Goal: Share content: Distribute website content to other platforms or users

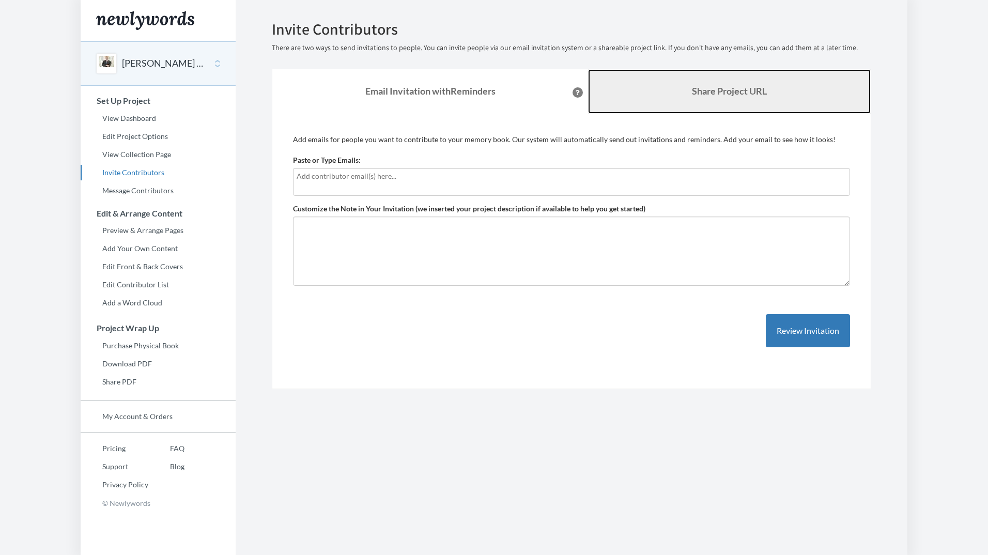
click at [747, 91] on b "Share Project URL" at bounding box center [729, 90] width 75 height 11
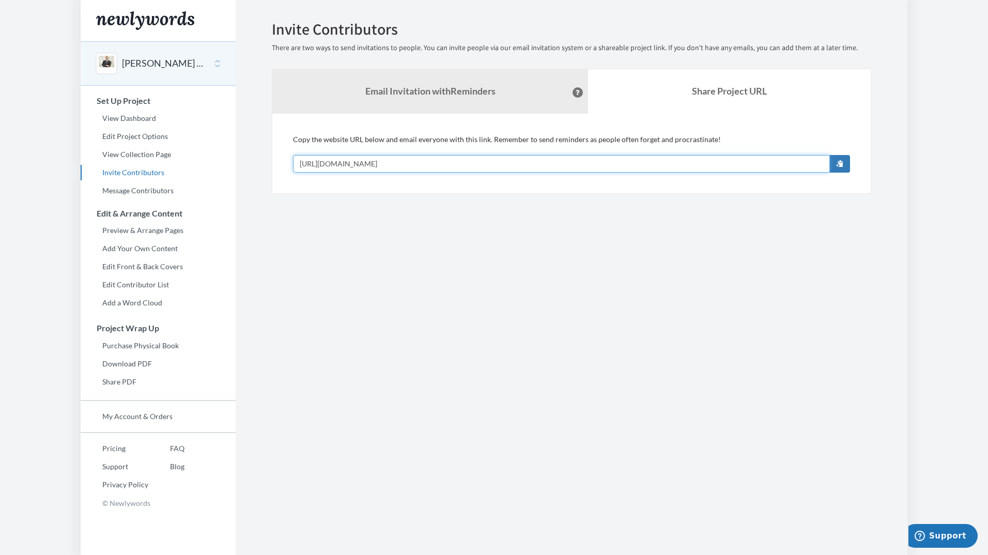
click at [417, 165] on input "https://www.newlywords.com/james-woolliscroft-retirement" at bounding box center [561, 164] width 537 height 18
click at [173, 65] on button "[PERSON_NAME] Retirement" at bounding box center [164, 63] width 84 height 13
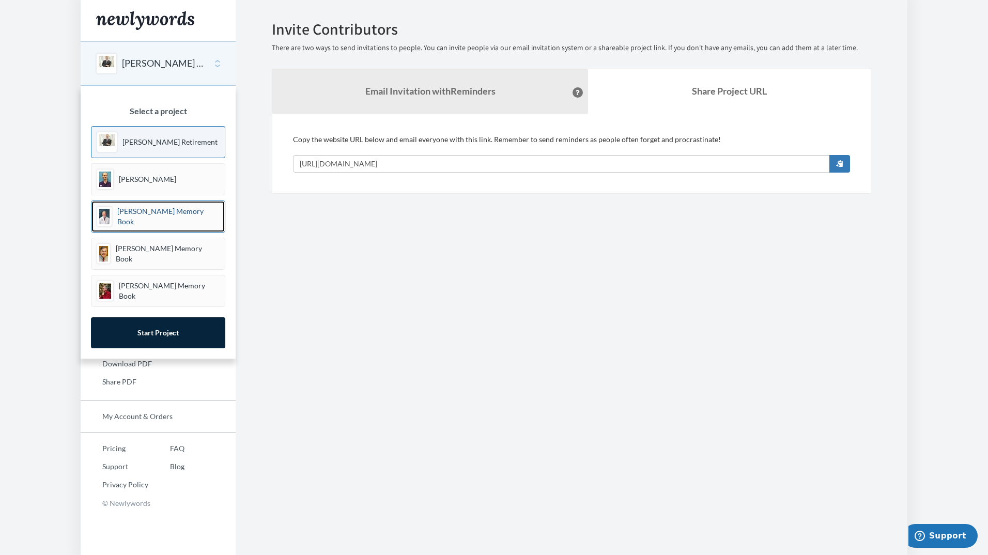
click at [157, 220] on p "[PERSON_NAME] Memory Book" at bounding box center [168, 216] width 102 height 21
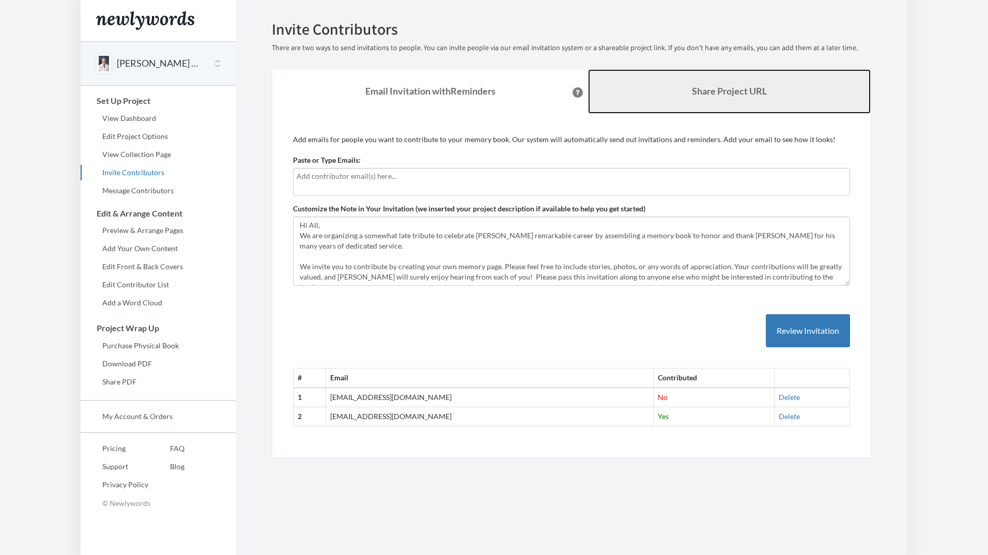
click at [740, 86] on b "Share Project URL" at bounding box center [729, 90] width 75 height 11
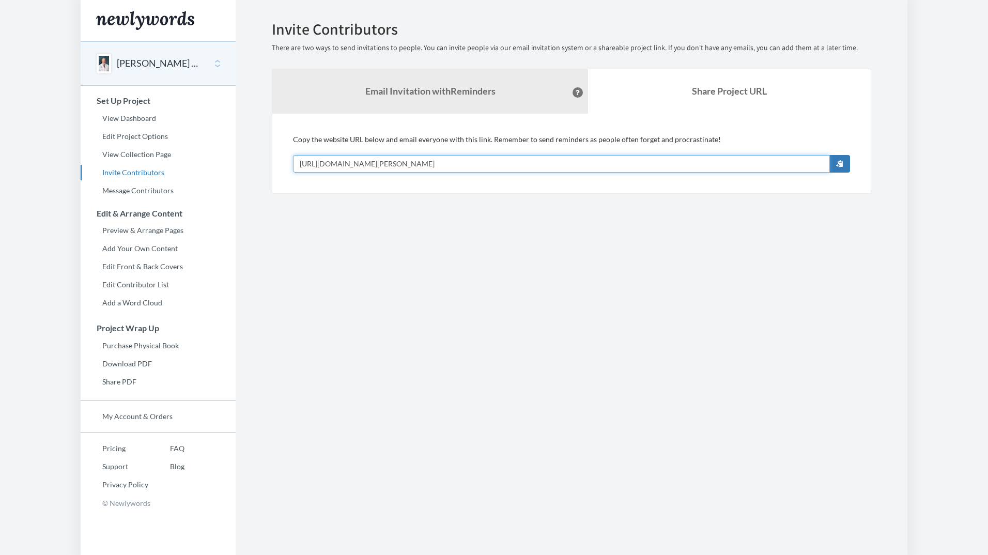
click at [395, 163] on input "[URL][DOMAIN_NAME][PERSON_NAME]" at bounding box center [561, 164] width 537 height 18
click at [170, 59] on button "[PERSON_NAME] Memory Book" at bounding box center [159, 63] width 84 height 13
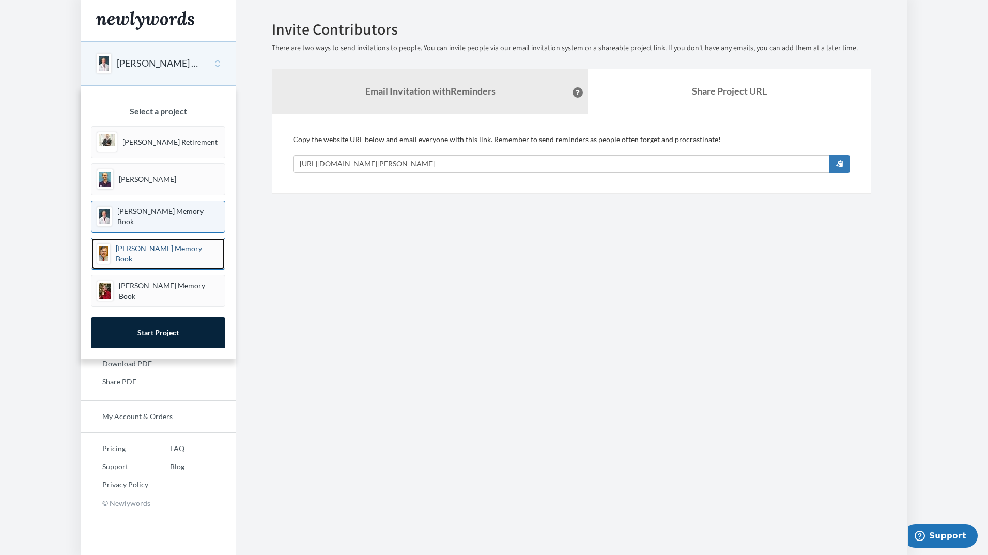
drag, startPoint x: 171, startPoint y: 248, endPoint x: 188, endPoint y: 255, distance: 18.8
click at [170, 248] on p "[PERSON_NAME] Memory Book" at bounding box center [168, 253] width 104 height 21
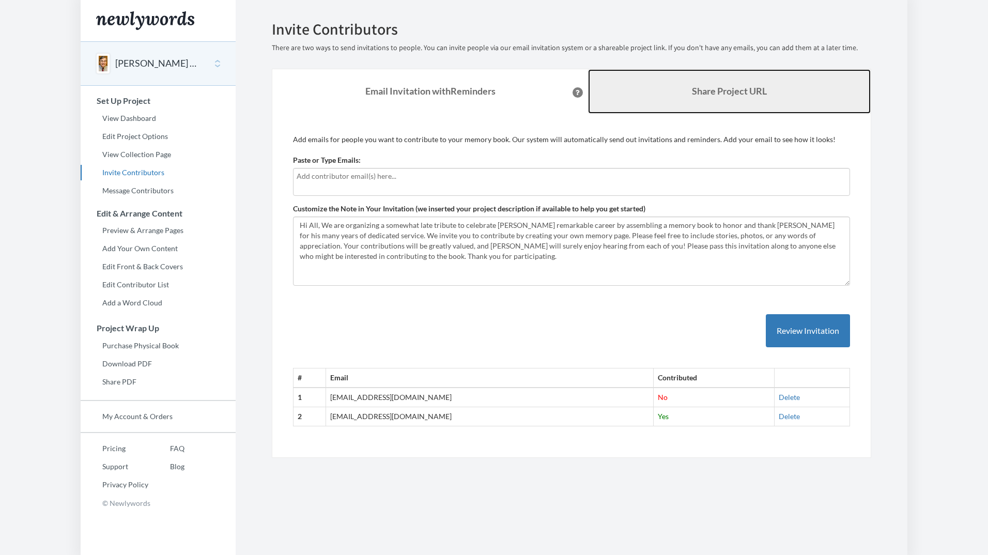
click at [724, 84] on link "Share Project URL" at bounding box center [729, 91] width 283 height 44
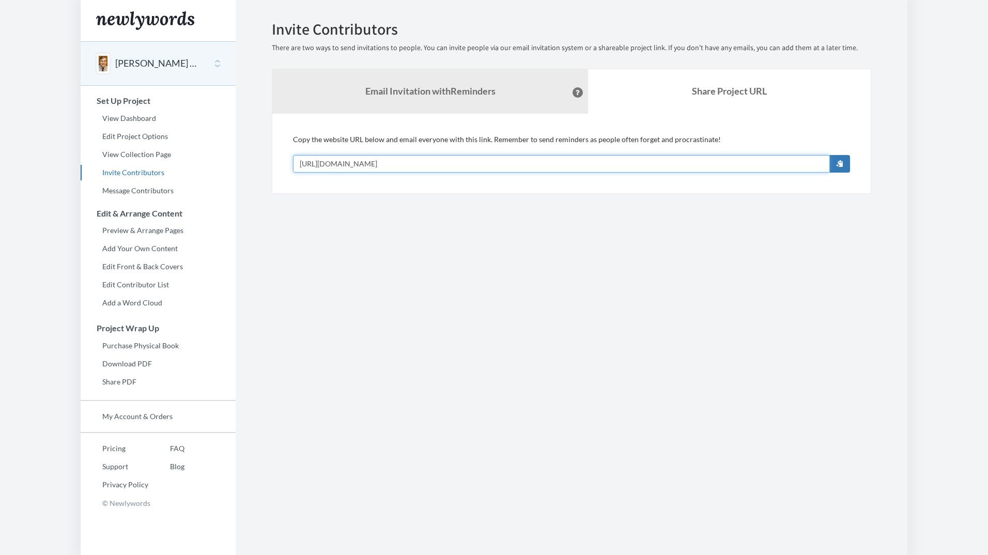
click at [369, 161] on input "https://www.newlywords.com/rod-hayward-memory-book" at bounding box center [561, 164] width 537 height 18
click at [179, 64] on button "[PERSON_NAME] Memory Book" at bounding box center [157, 63] width 84 height 13
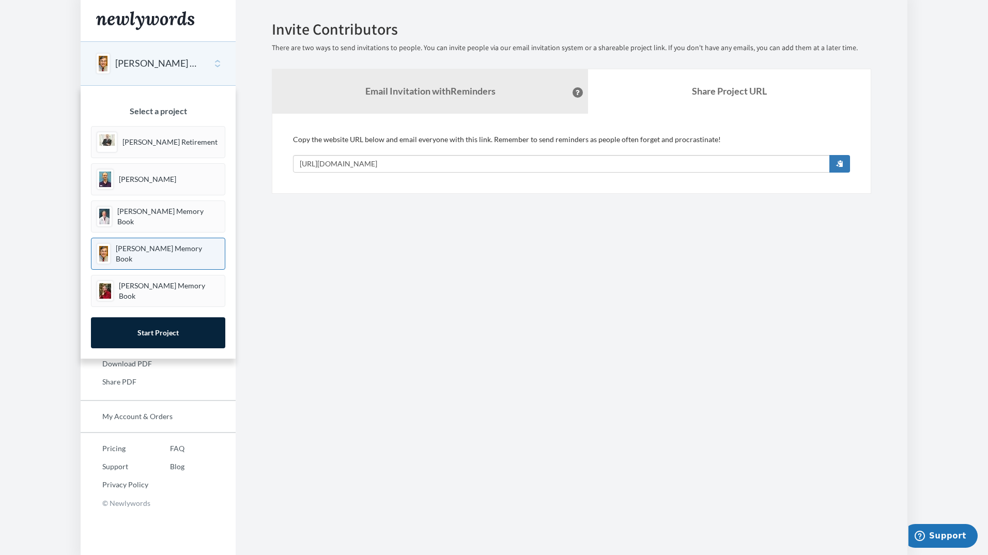
click at [117, 65] on button "[PERSON_NAME] Memory Book" at bounding box center [157, 63] width 84 height 13
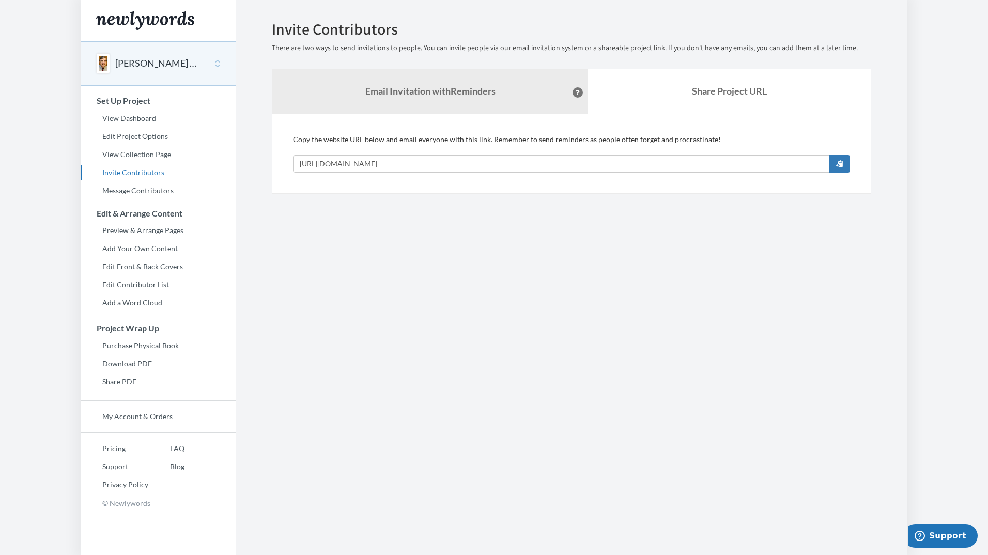
click at [169, 65] on button "[PERSON_NAME] Memory Book" at bounding box center [157, 63] width 84 height 13
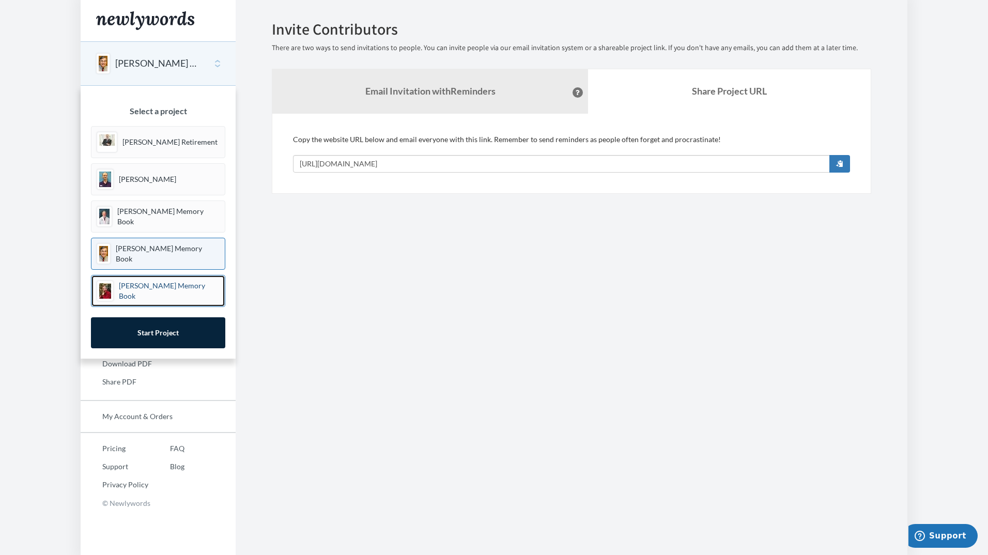
click at [152, 287] on p "[PERSON_NAME] Memory Book" at bounding box center [169, 291] width 101 height 21
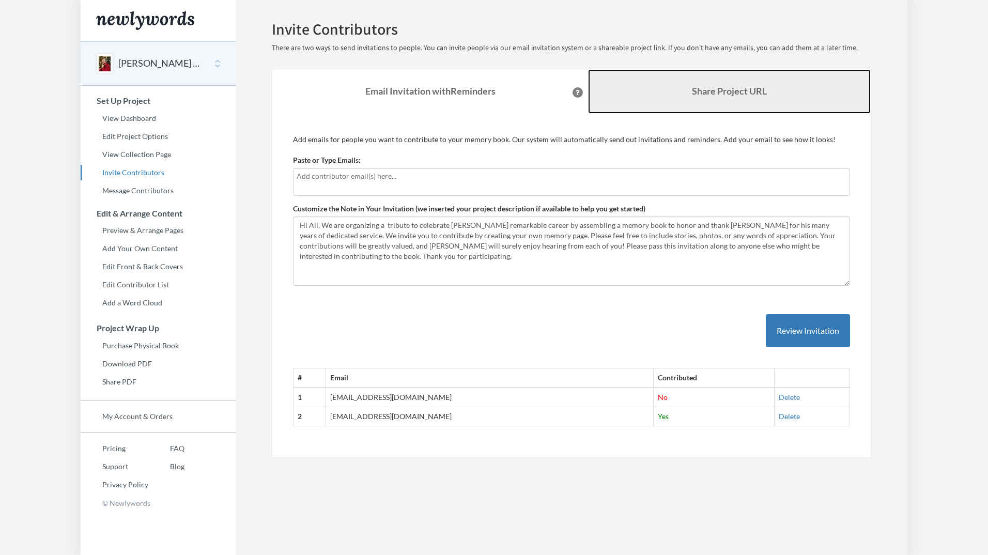
click at [727, 92] on b "Share Project URL" at bounding box center [729, 90] width 75 height 11
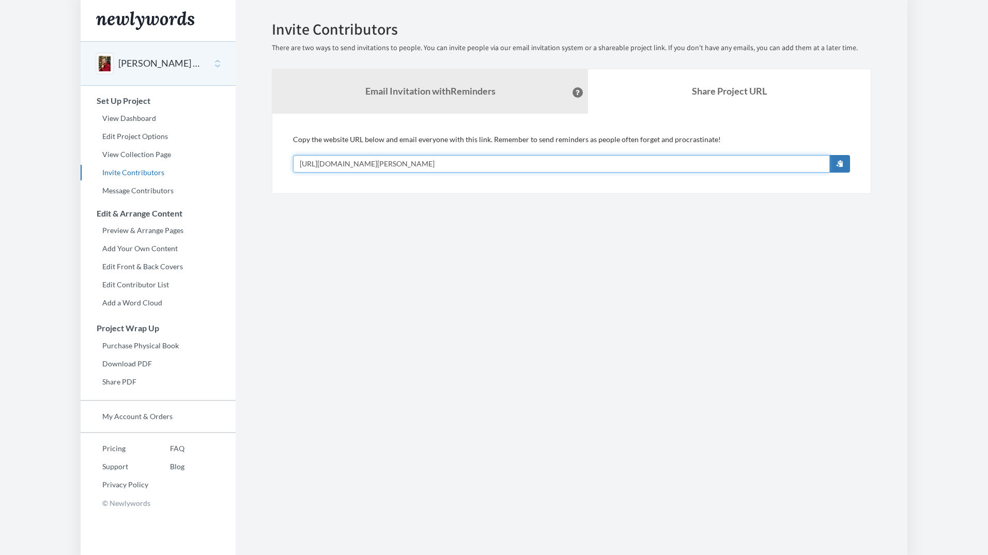
click at [386, 163] on input "https://www.newlywords.com/brent-william-s-memory-book" at bounding box center [561, 164] width 537 height 18
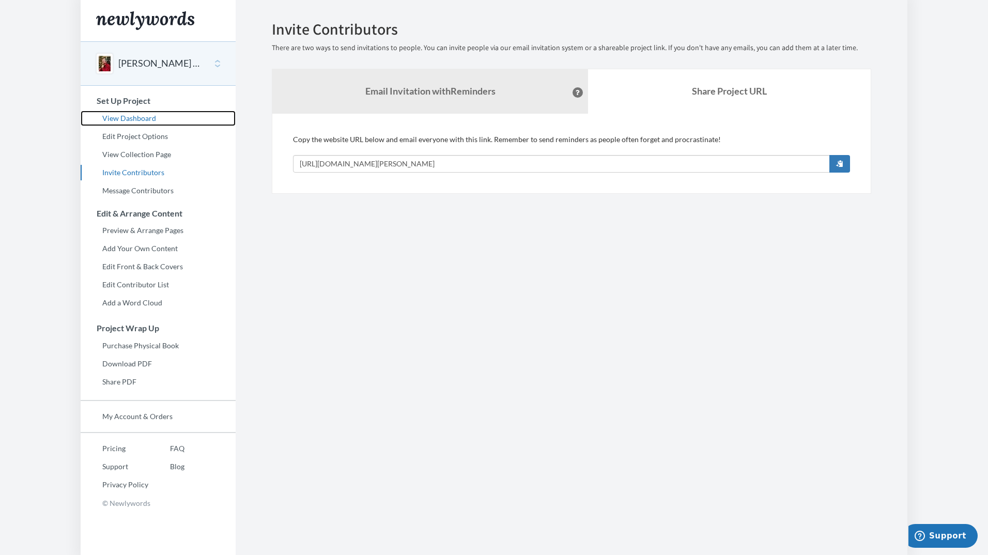
click at [147, 116] on link "View Dashboard" at bounding box center [158, 119] width 155 height 16
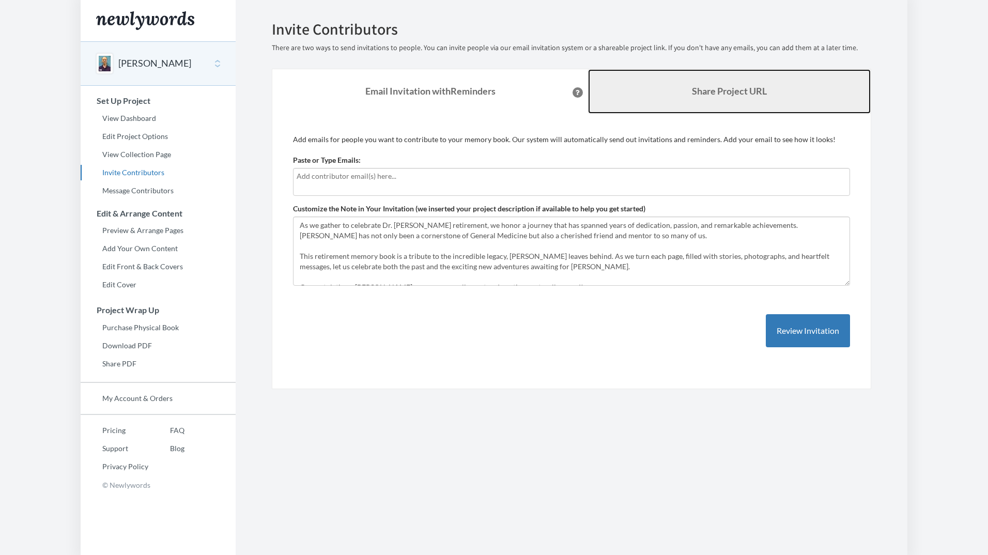
click at [740, 94] on b "Share Project URL" at bounding box center [729, 90] width 75 height 11
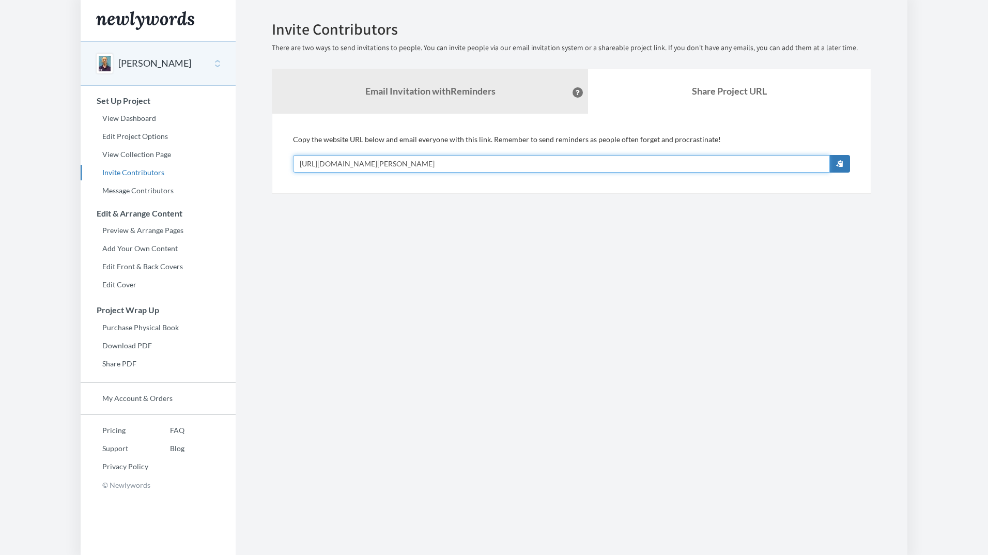
click at [361, 163] on input "[URL][DOMAIN_NAME][PERSON_NAME]" at bounding box center [561, 164] width 537 height 18
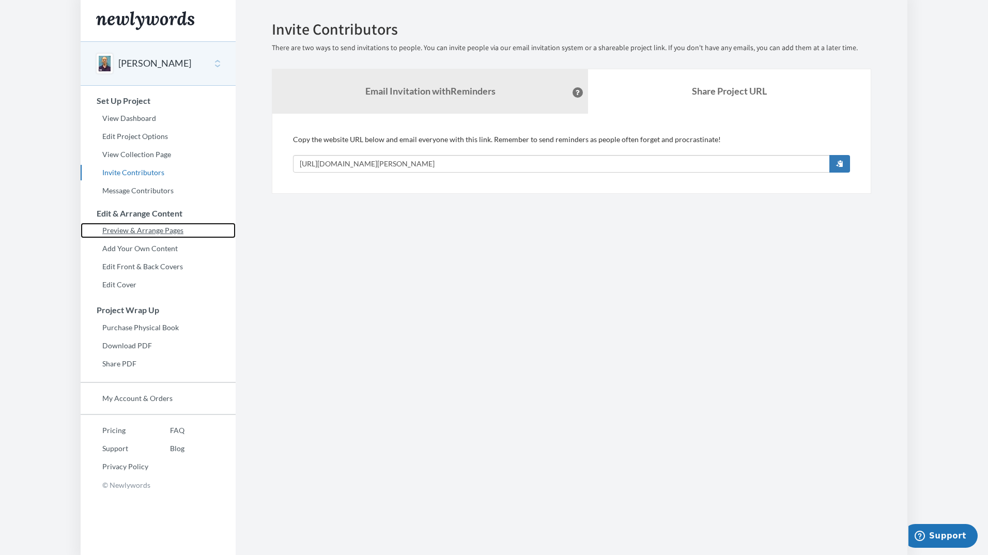
drag, startPoint x: 146, startPoint y: 230, endPoint x: 534, endPoint y: 298, distance: 394.1
click at [146, 230] on link "Preview & Arrange Pages" at bounding box center [158, 231] width 155 height 16
